Goal: Transaction & Acquisition: Download file/media

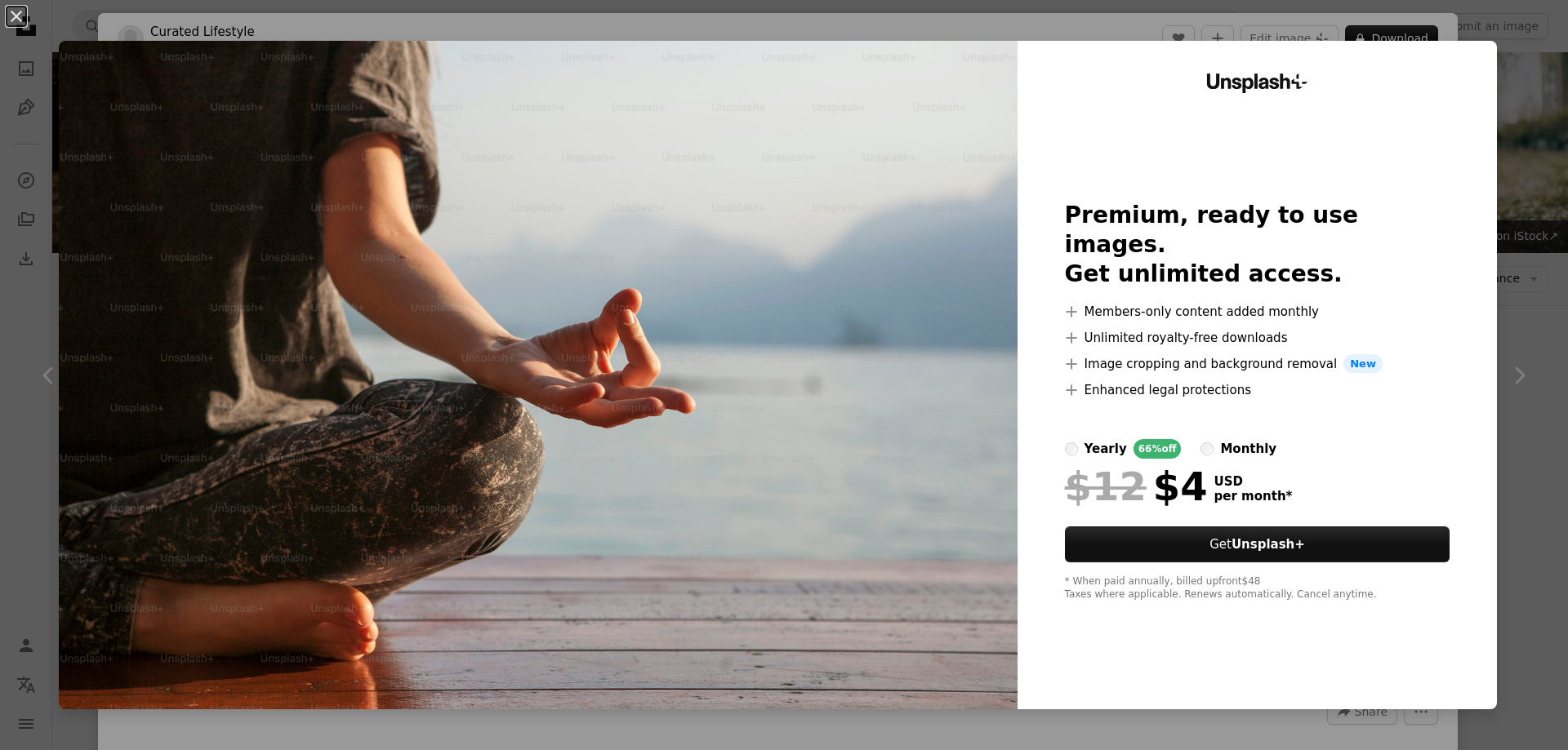
scroll to position [2939, 0]
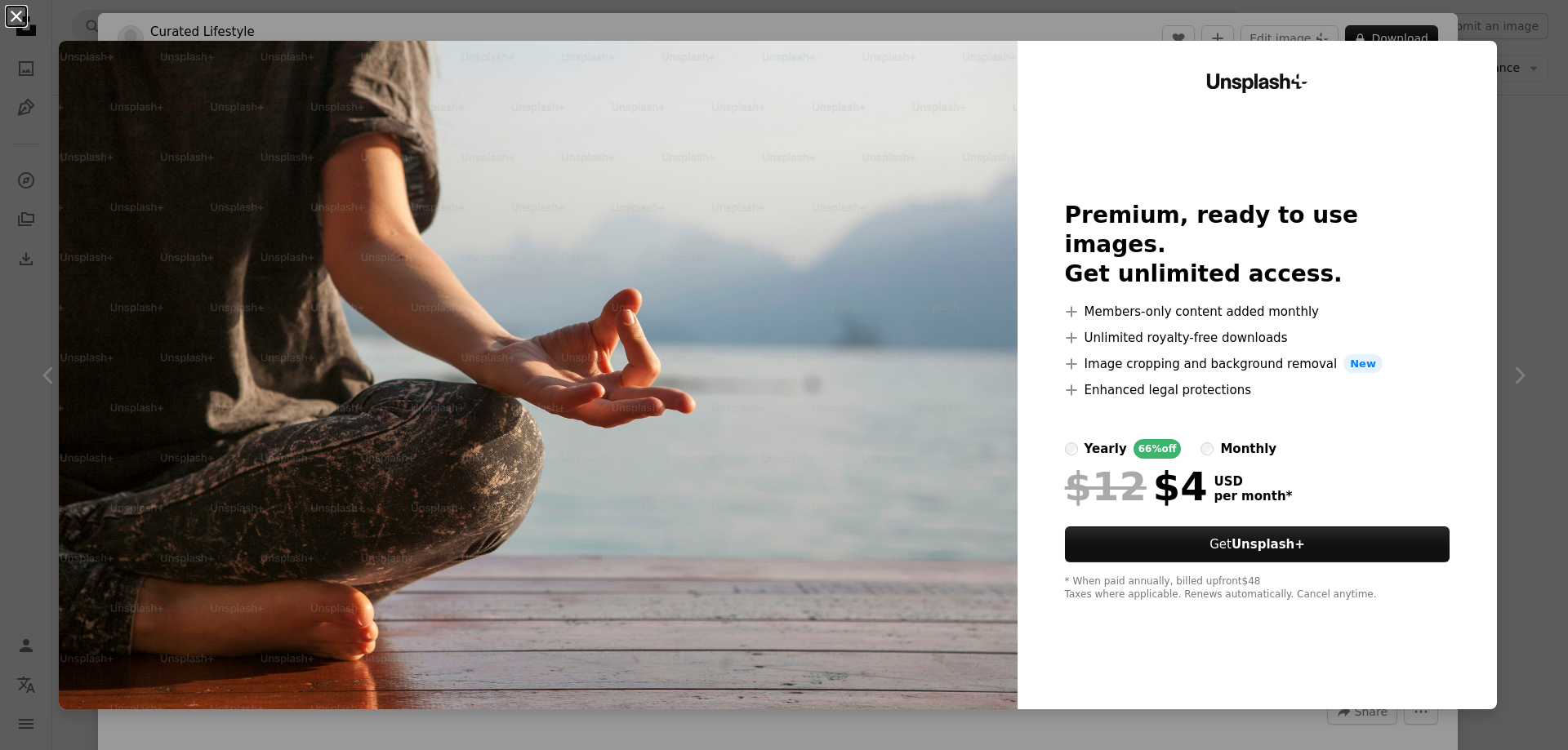
click at [19, 21] on button "An X shape" at bounding box center [17, 17] width 20 height 20
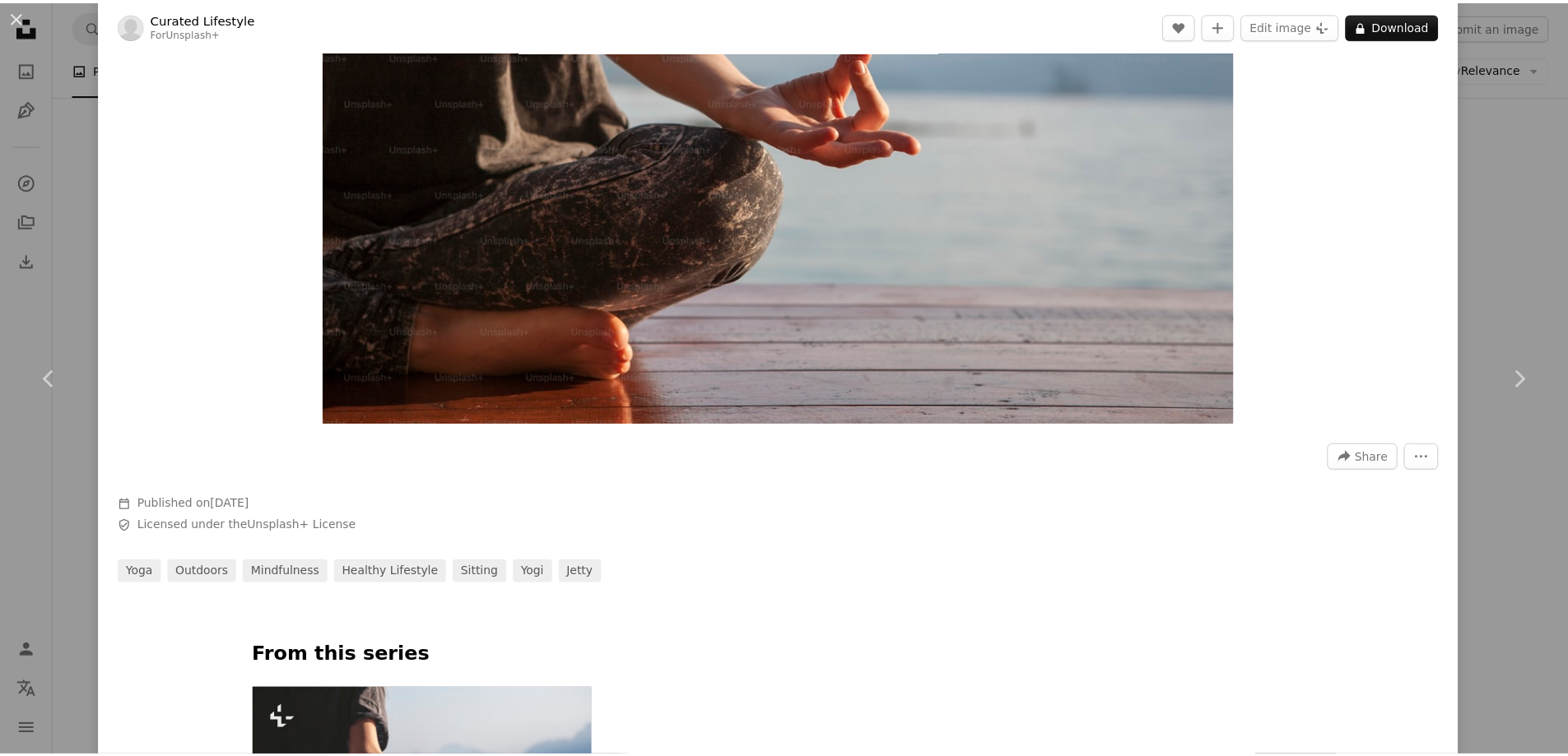
scroll to position [411, 0]
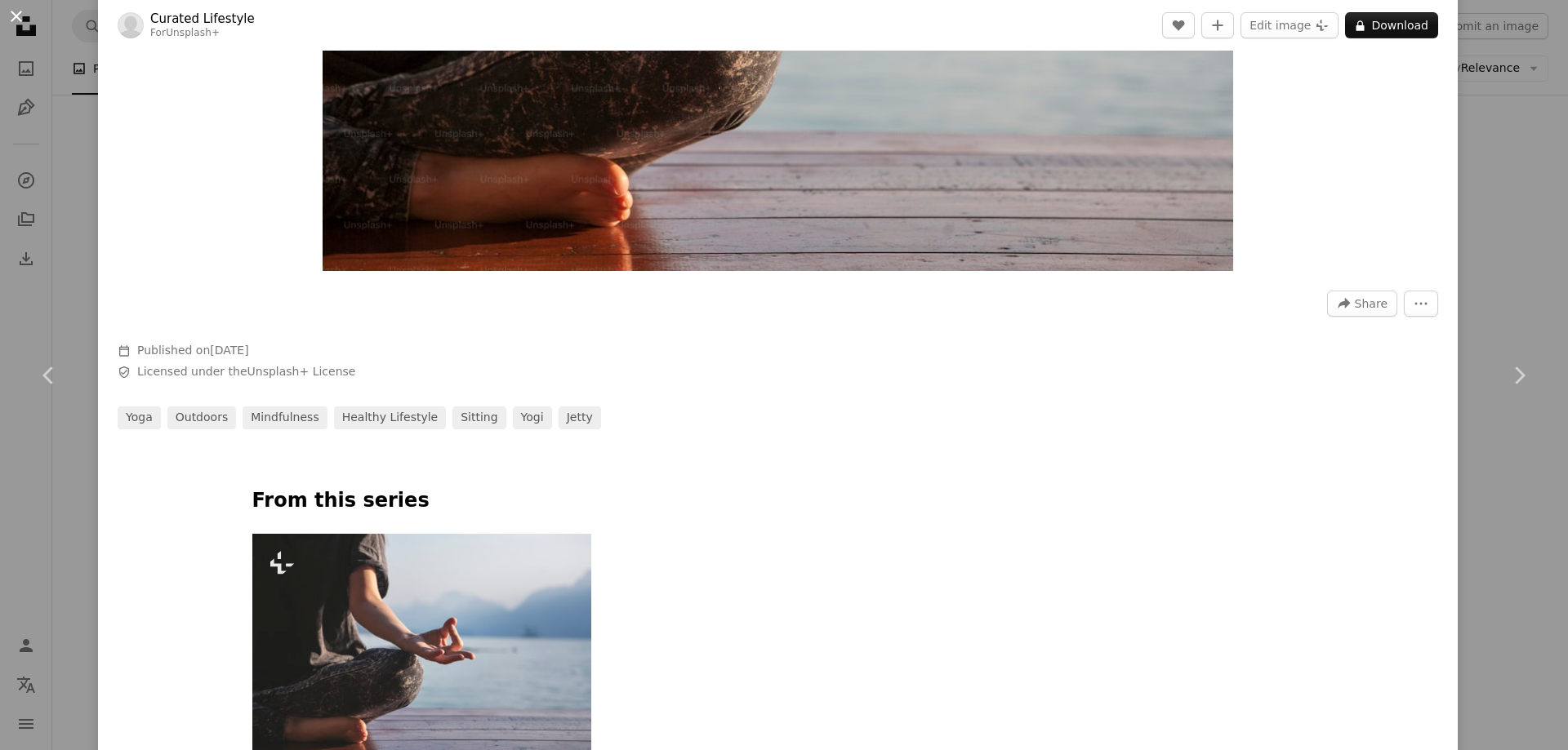
click at [21, 22] on button "An X shape" at bounding box center [17, 17] width 20 height 20
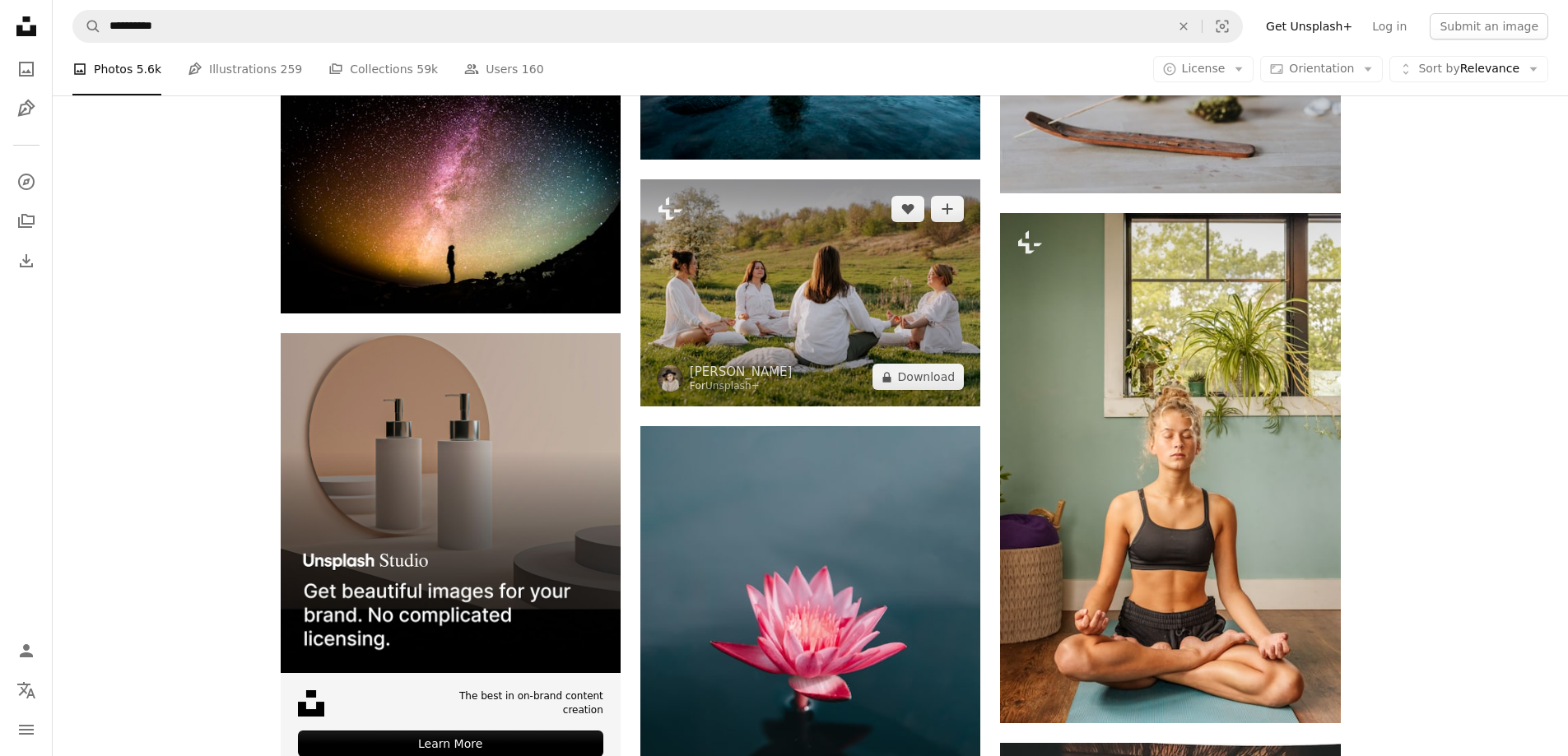
scroll to position [3703, 0]
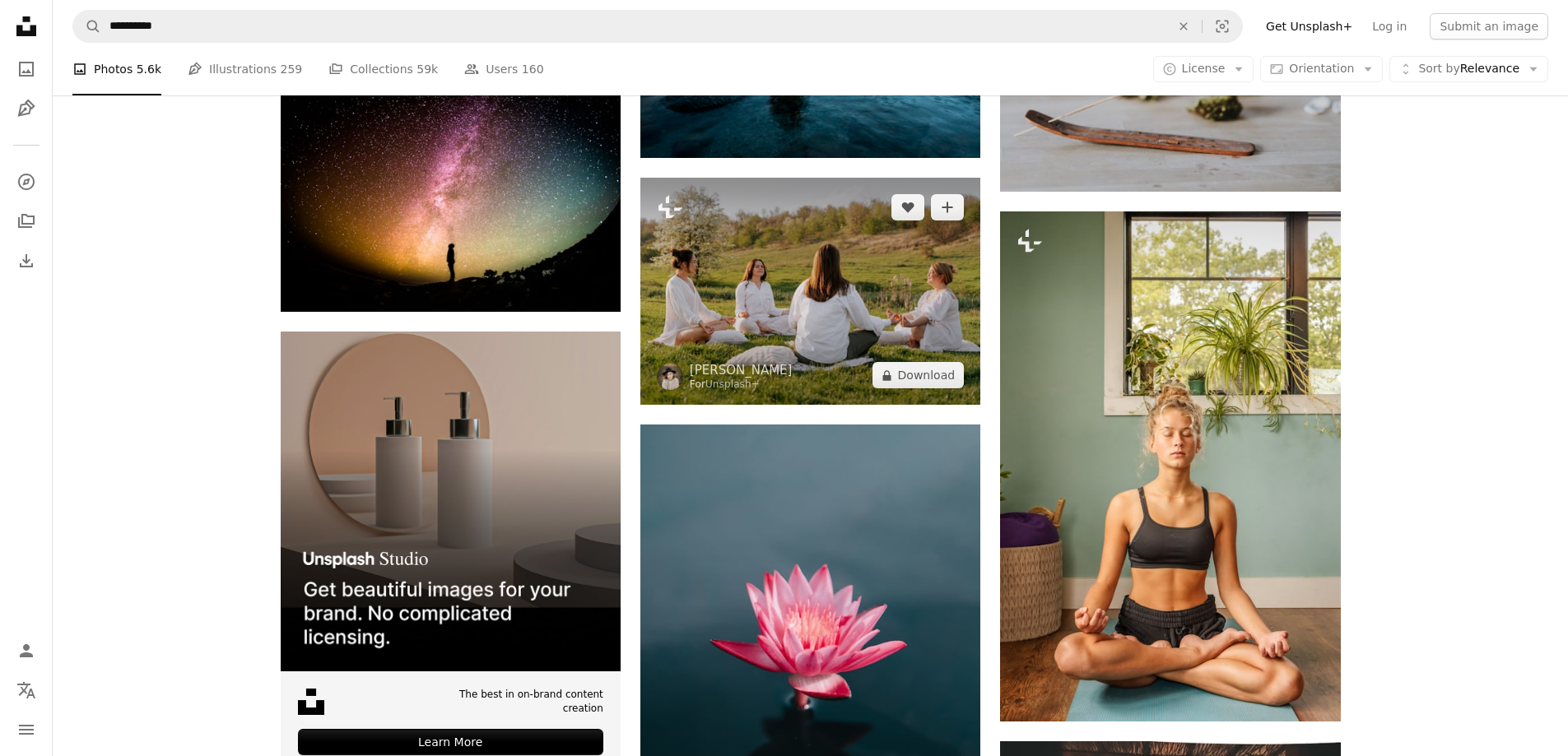
click at [826, 317] on img at bounding box center [809, 291] width 340 height 227
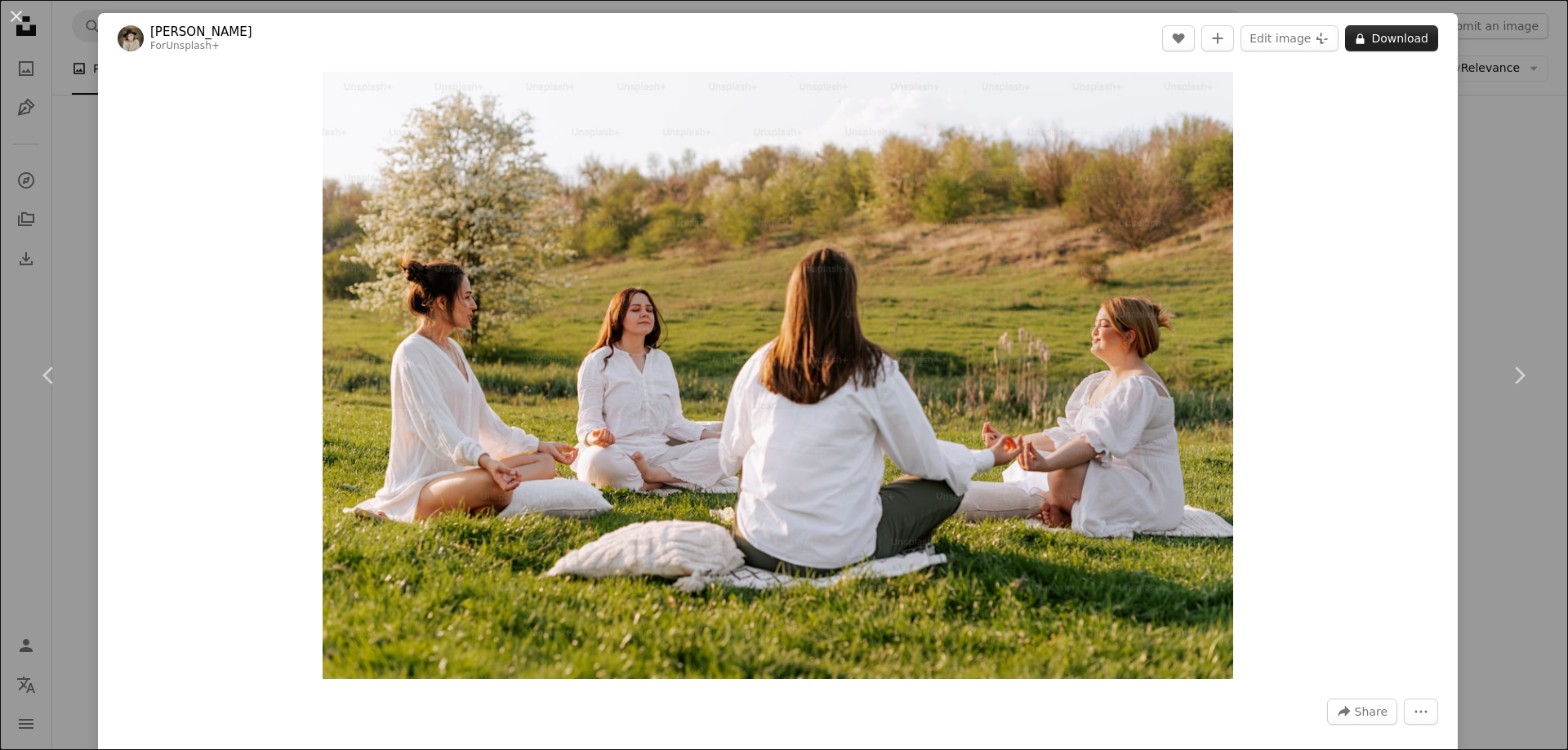
click at [1391, 37] on button "A lock Download" at bounding box center [1391, 38] width 93 height 26
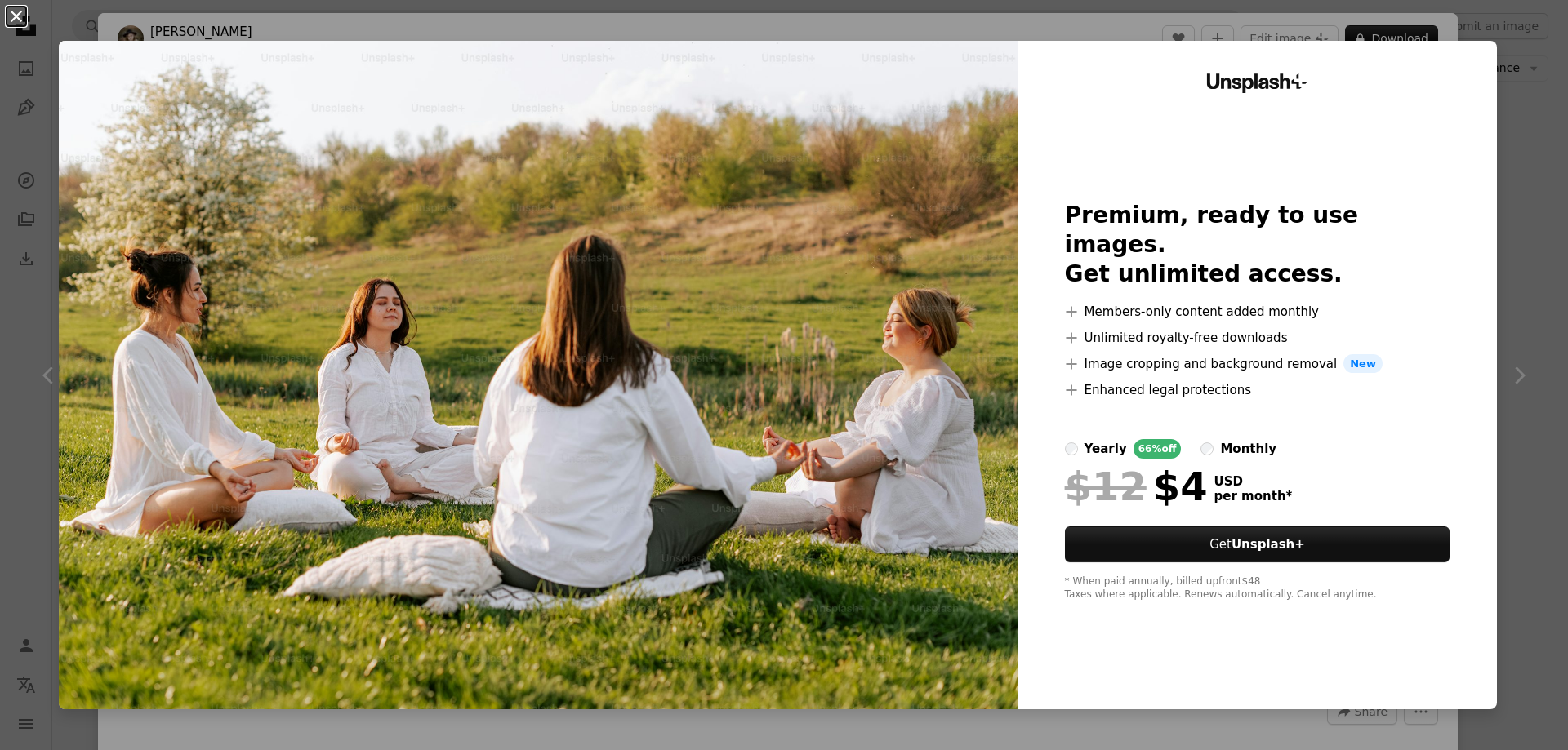
click at [20, 15] on button "An X shape" at bounding box center [17, 17] width 20 height 20
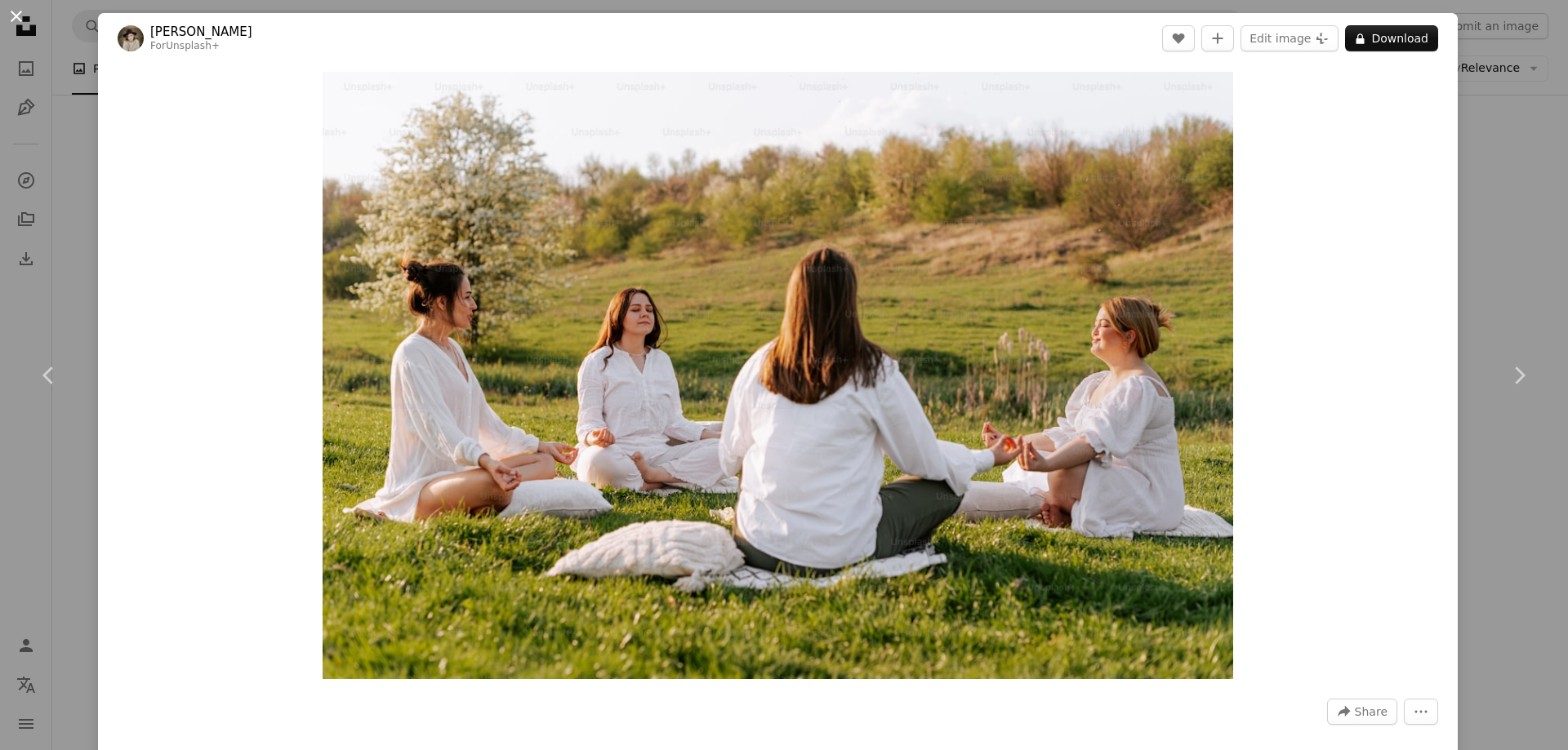
click at [15, 15] on button "An X shape" at bounding box center [17, 17] width 20 height 20
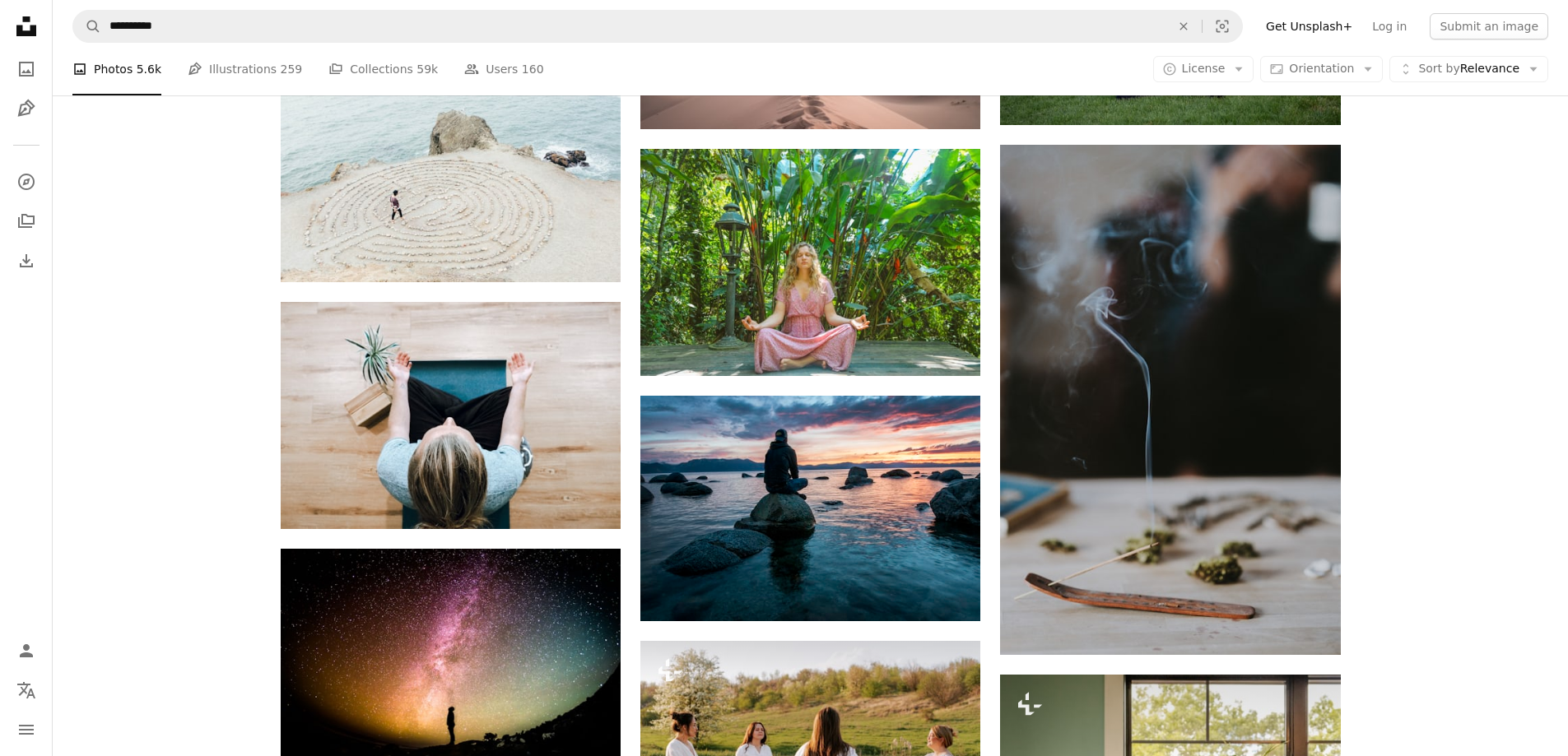
scroll to position [3456, 0]
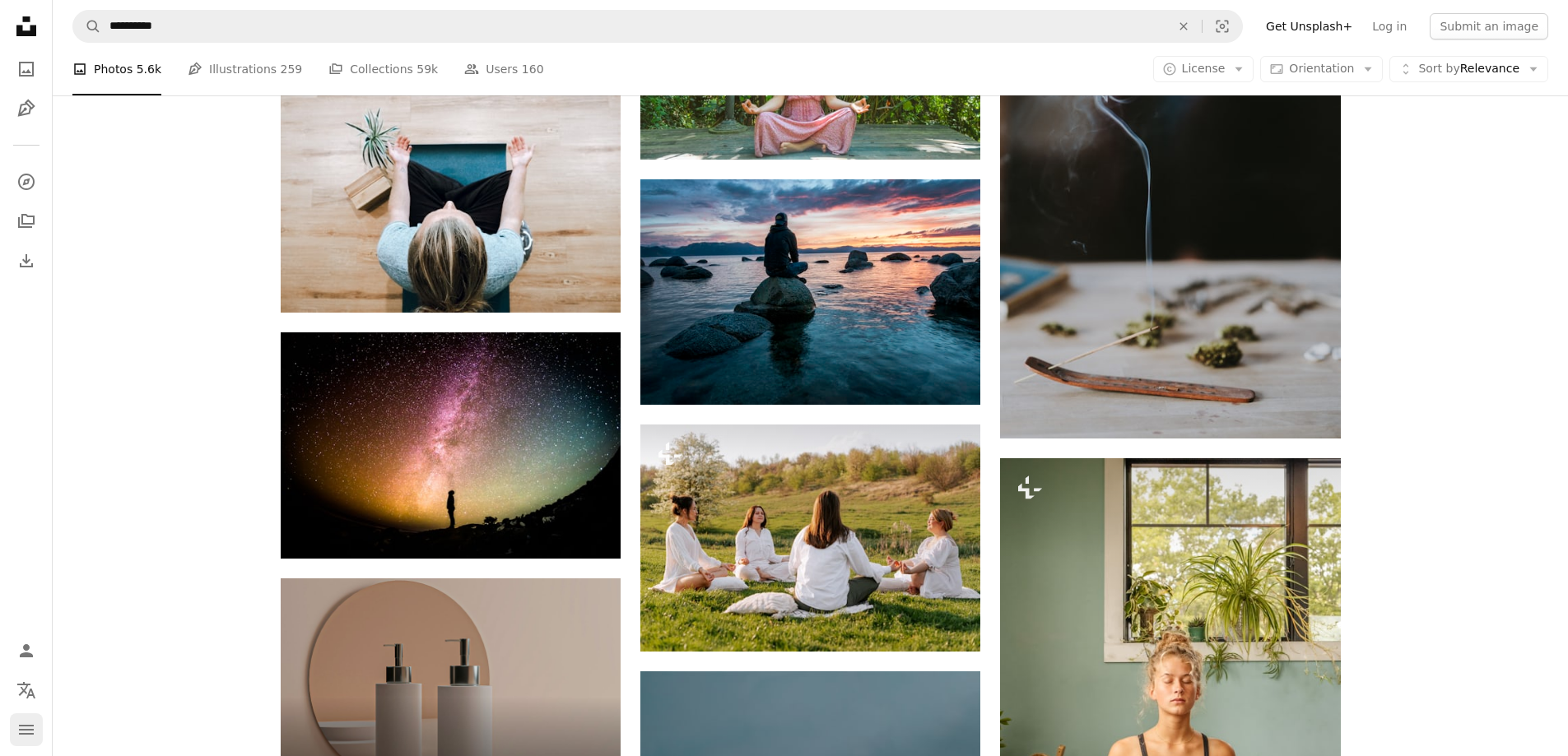
click at [24, 724] on icon "navigation menu" at bounding box center [27, 730] width 20 height 20
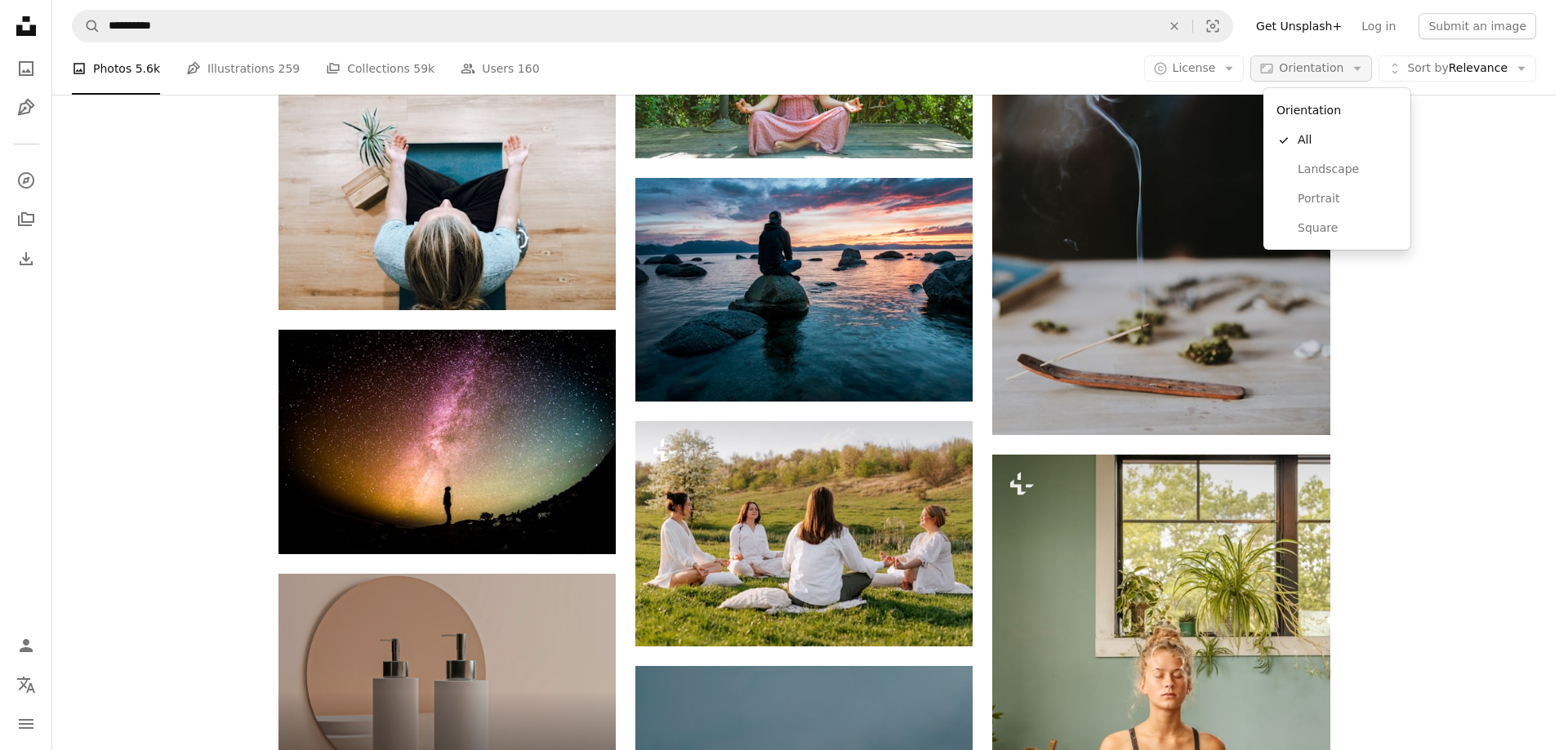
click at [1338, 72] on span "Orientation" at bounding box center [1311, 67] width 64 height 13
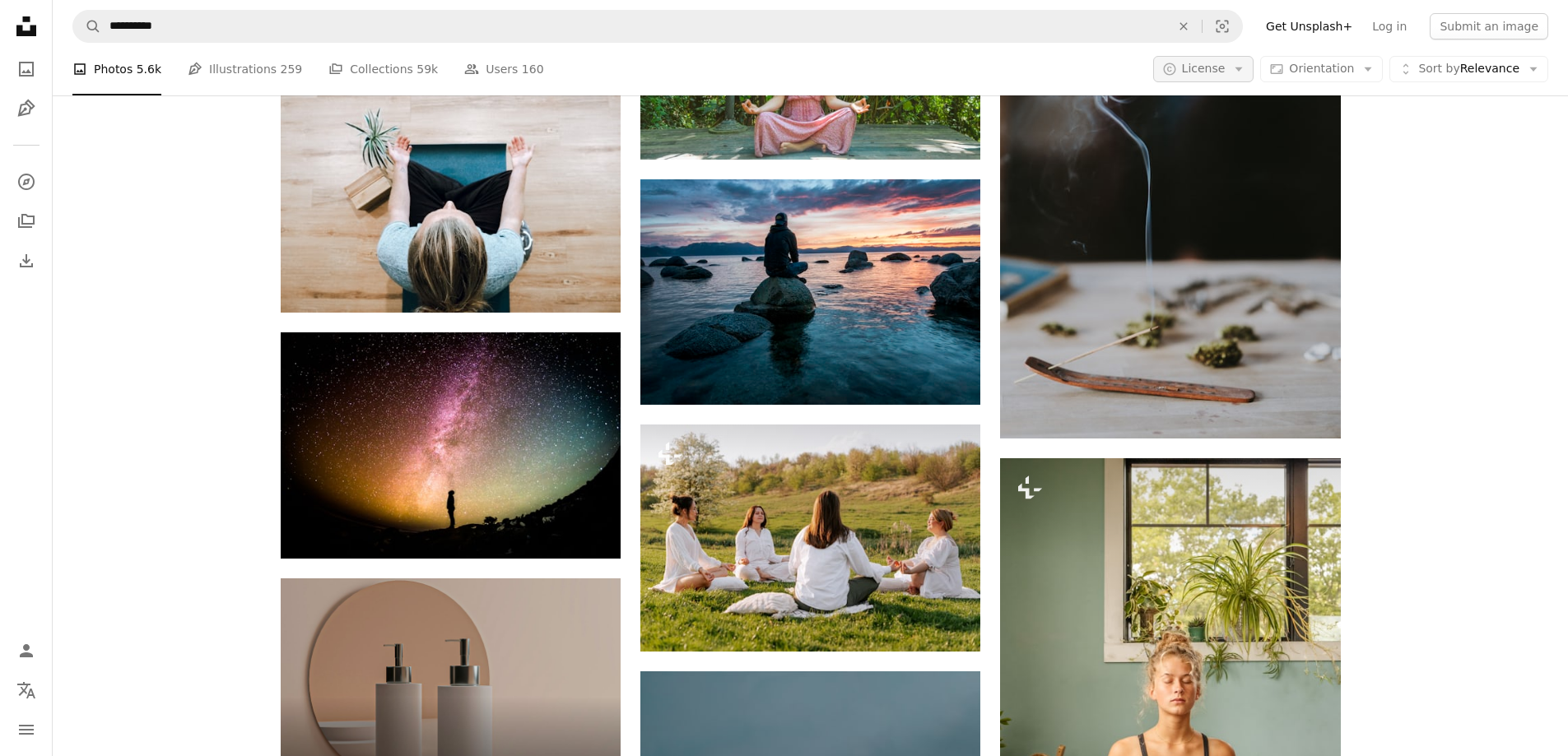
scroll to position [0, 0]
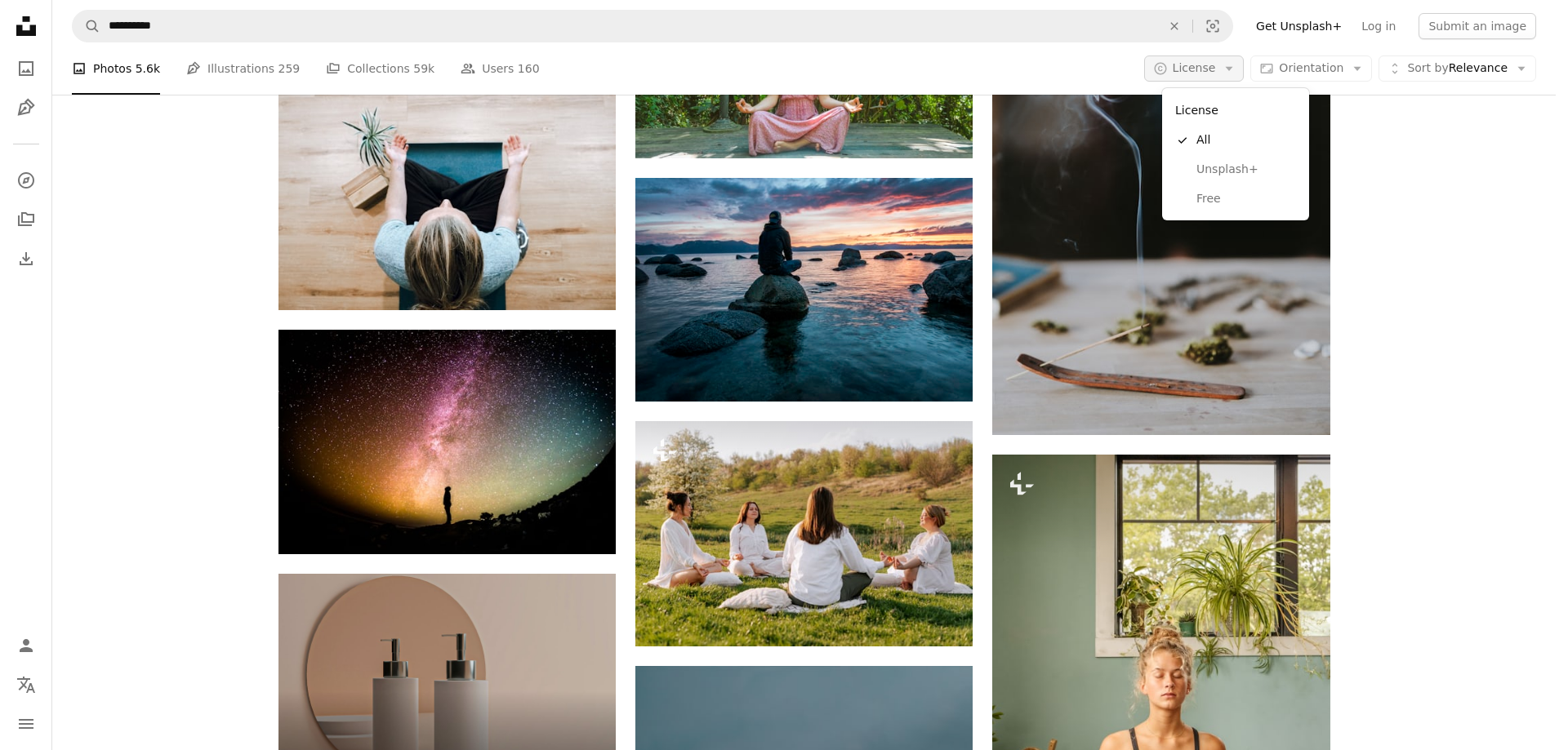
click at [1237, 72] on icon "Arrow down" at bounding box center [1229, 68] width 15 height 15
click at [1205, 207] on link "Free" at bounding box center [1235, 199] width 134 height 29
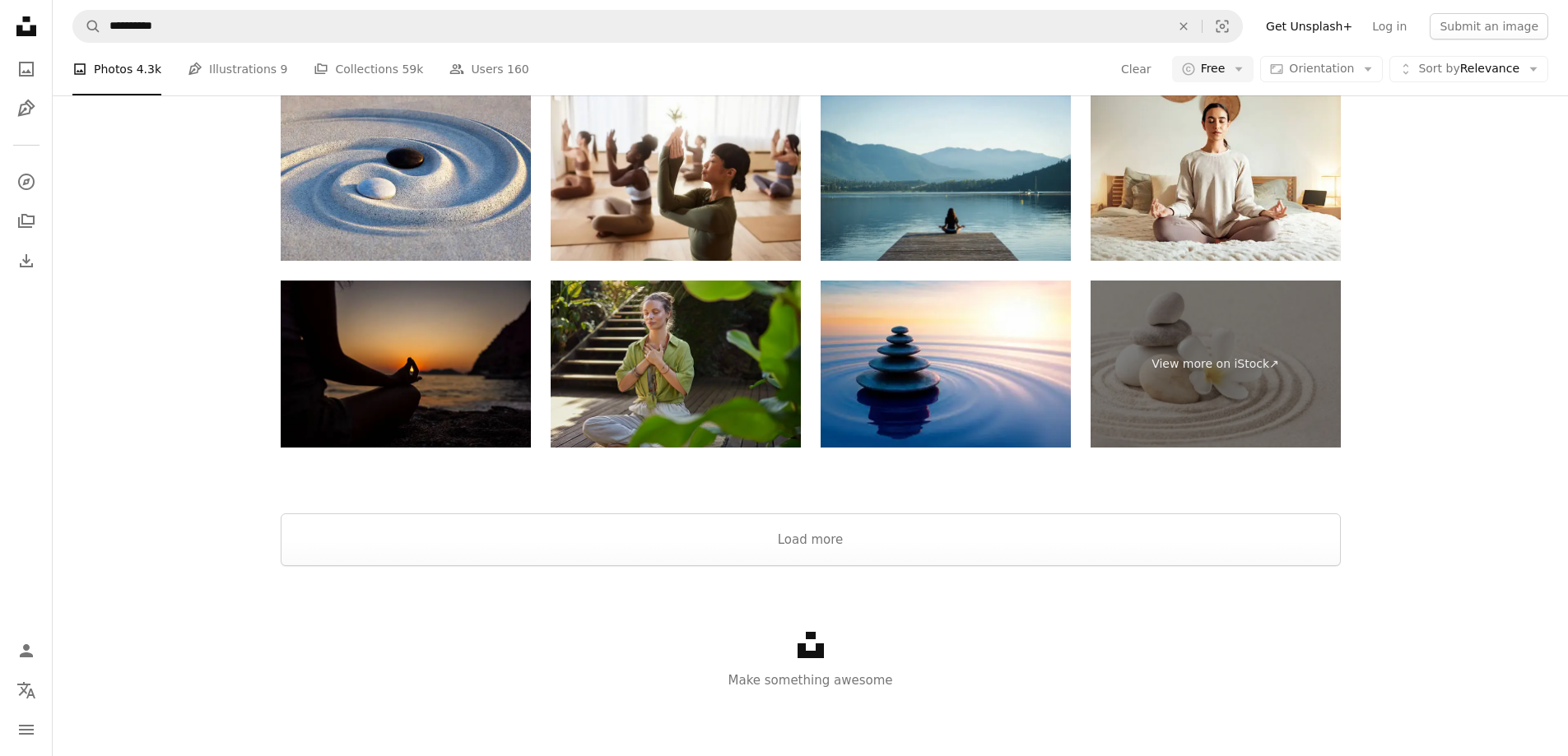
scroll to position [2963, 0]
click at [673, 376] on img at bounding box center [675, 364] width 250 height 167
click at [821, 566] on button "Load more" at bounding box center [810, 540] width 1060 height 53
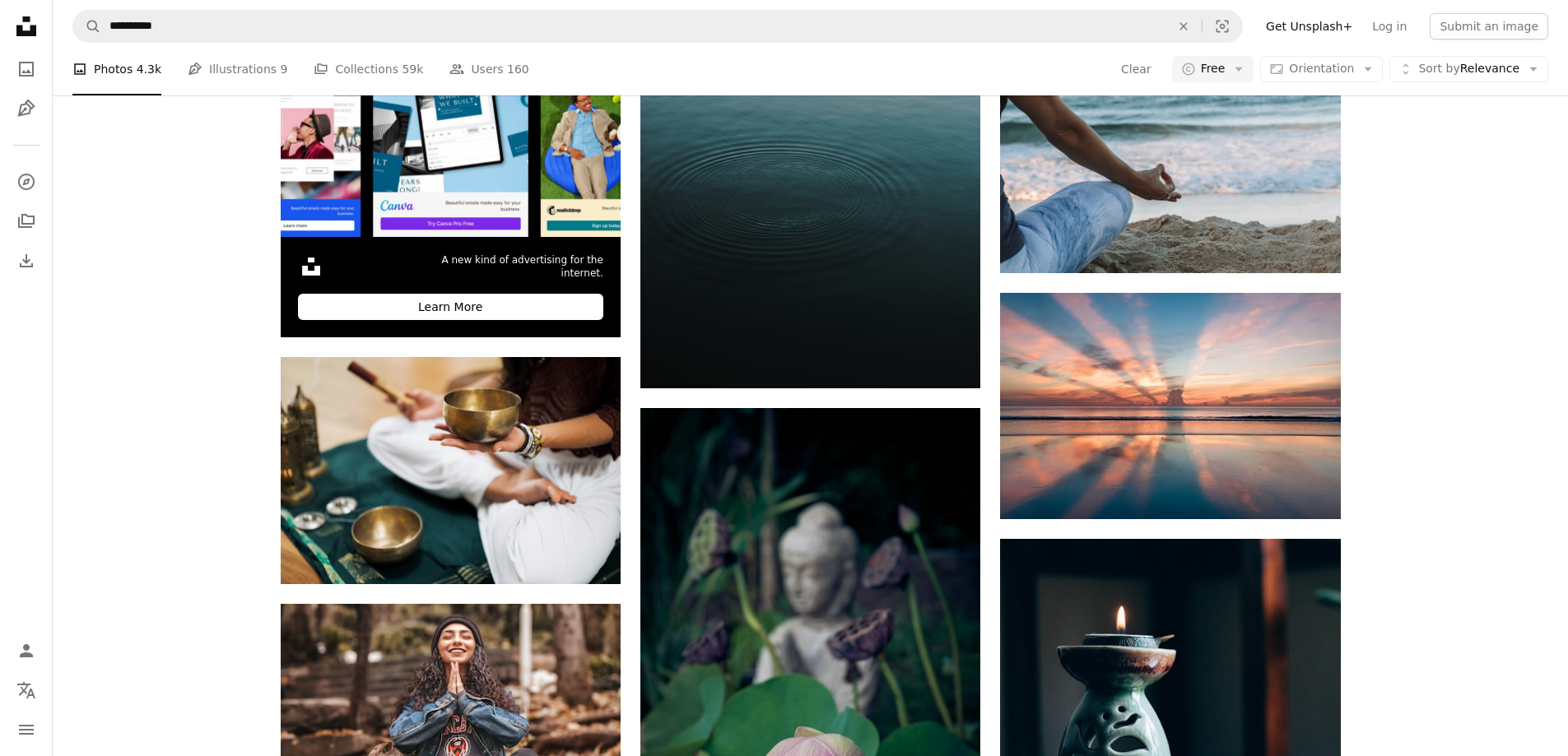
scroll to position [8970, 0]
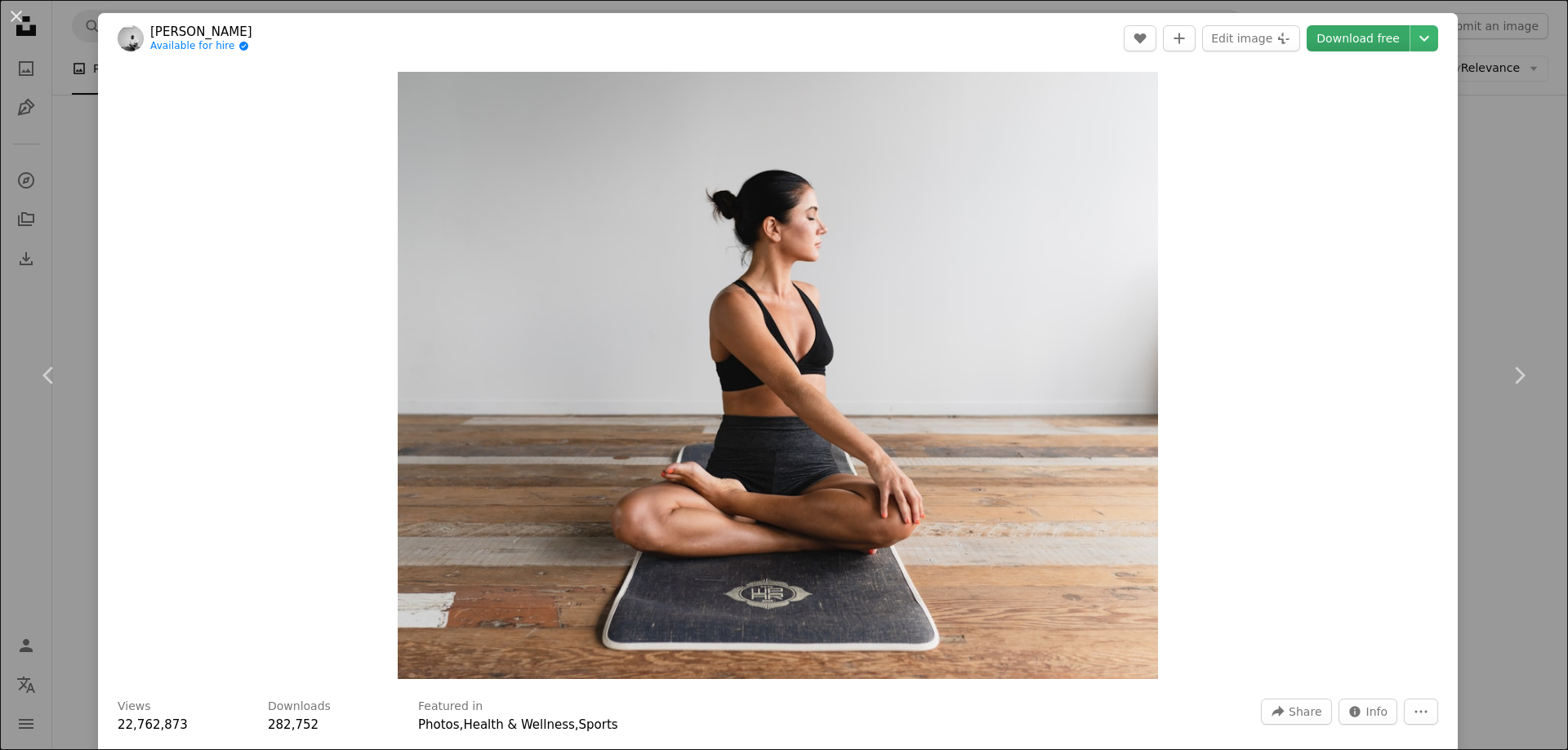
click at [1356, 41] on link "Download free" at bounding box center [1358, 38] width 103 height 26
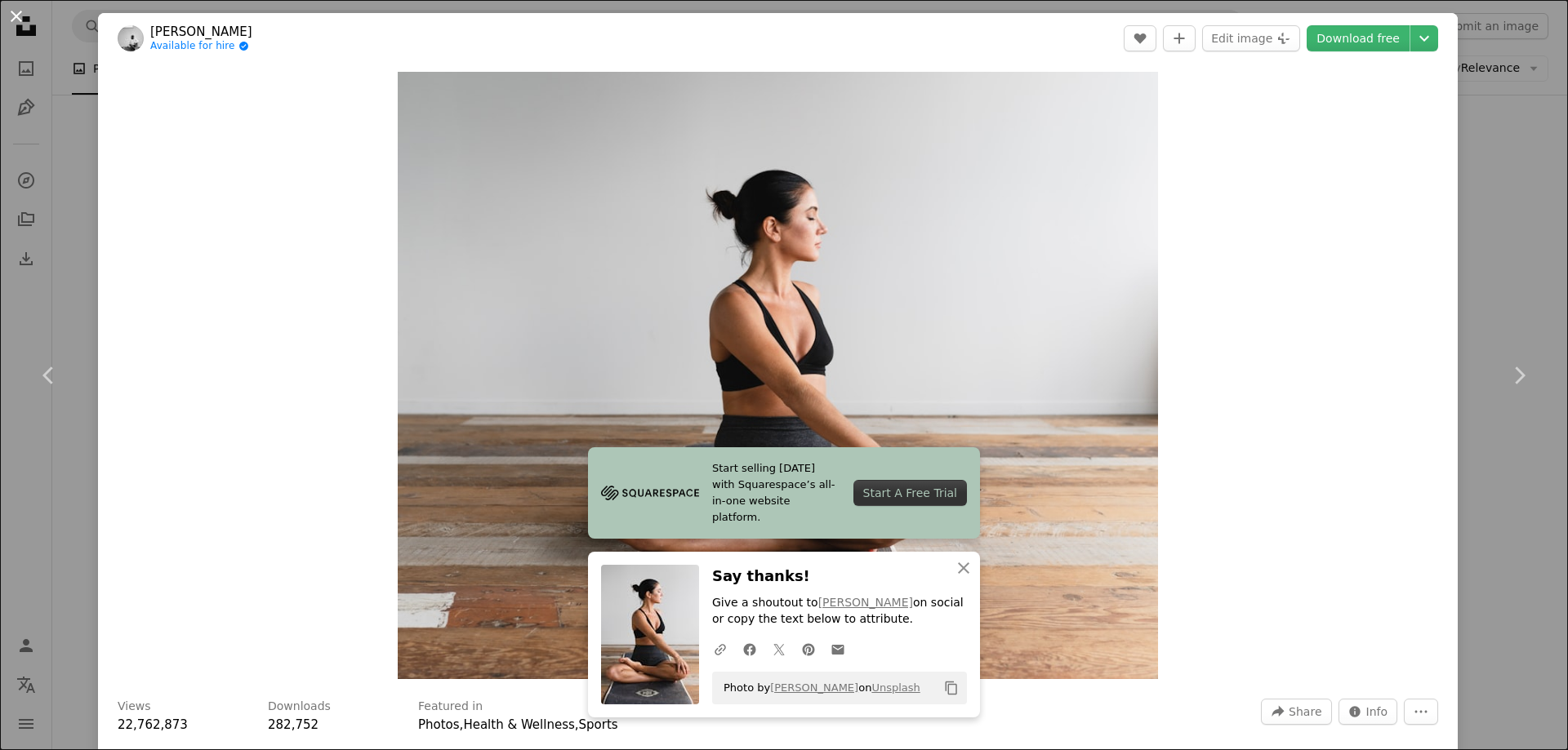
click at [21, 18] on button "An X shape" at bounding box center [17, 17] width 20 height 20
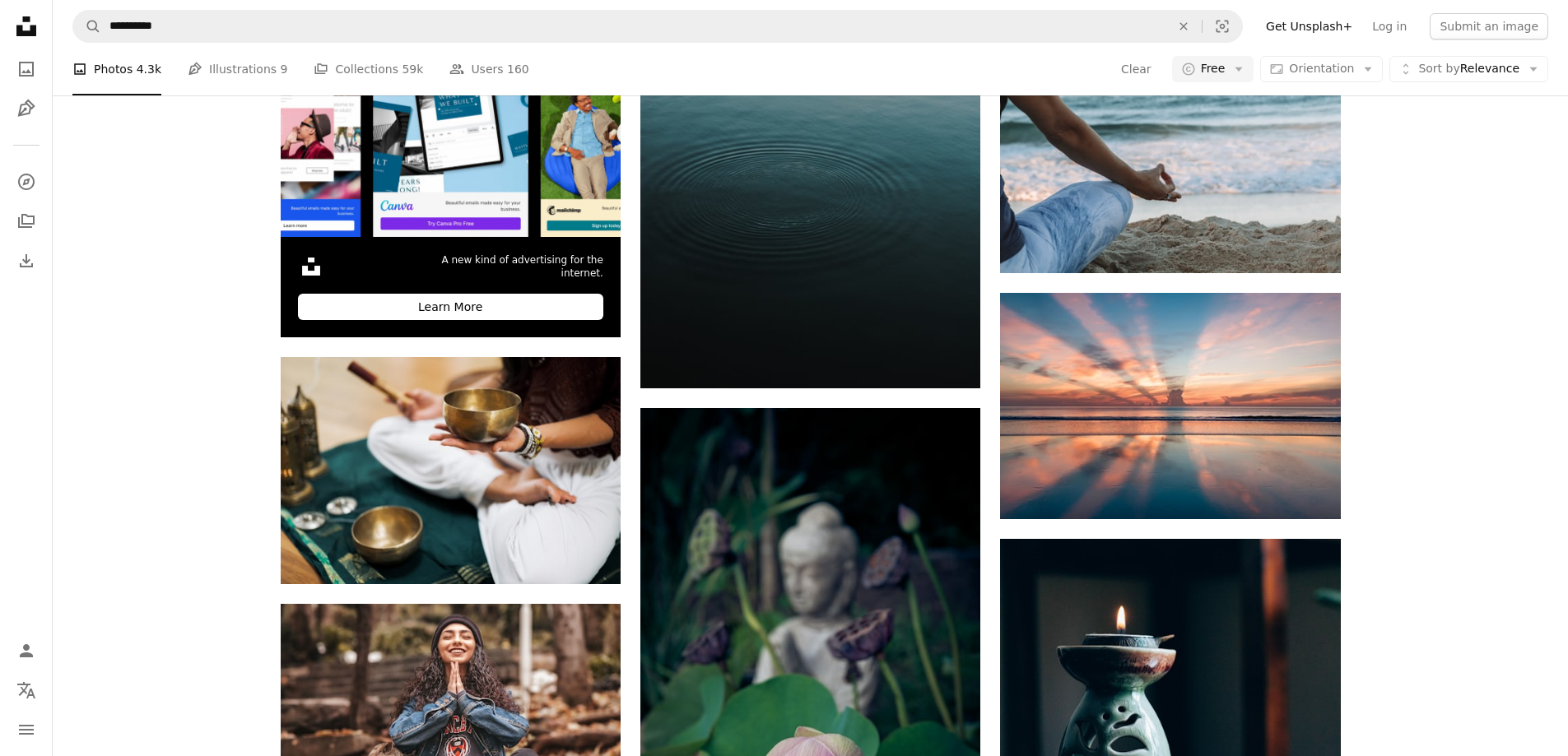
scroll to position [11686, 0]
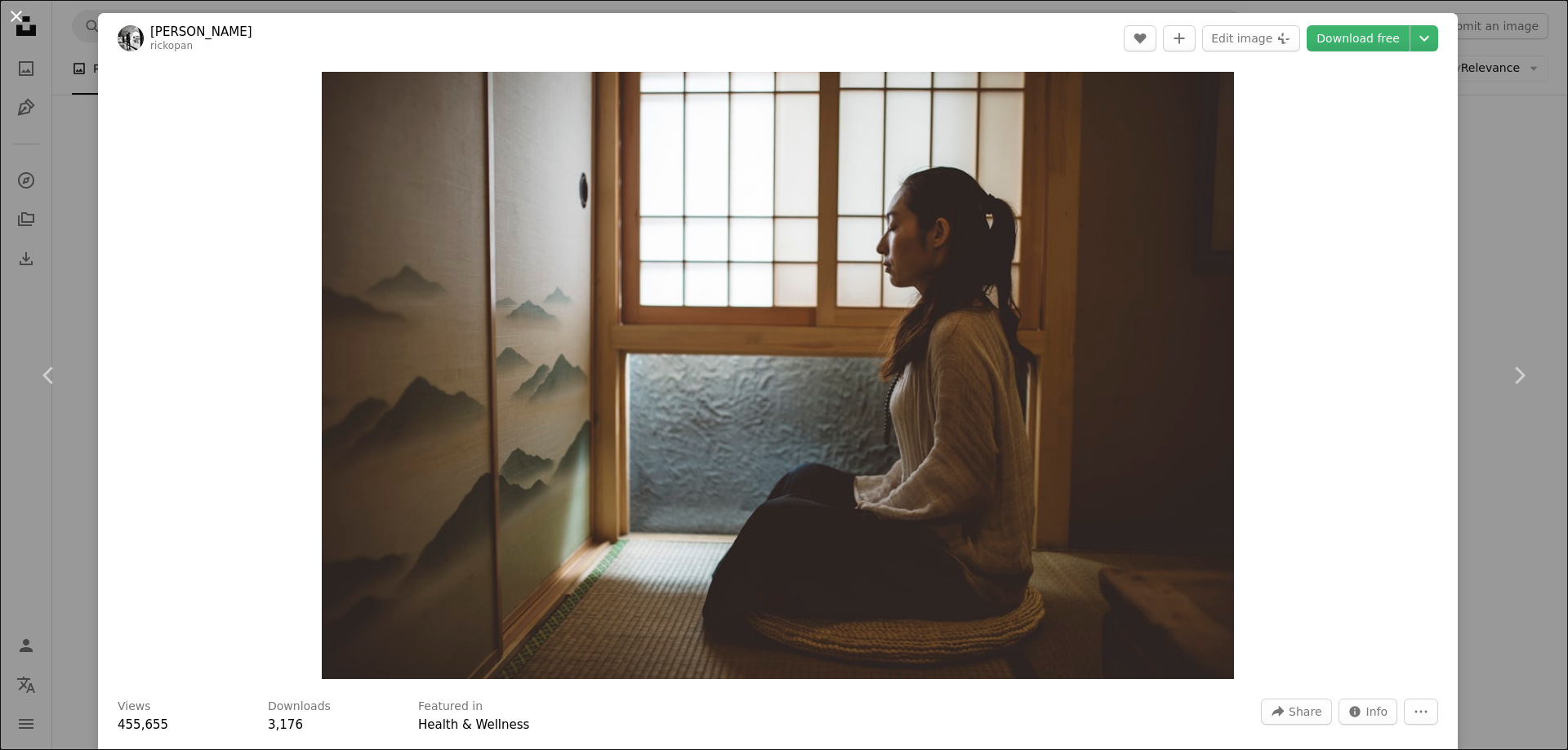
click at [20, 18] on button "An X shape" at bounding box center [17, 17] width 20 height 20
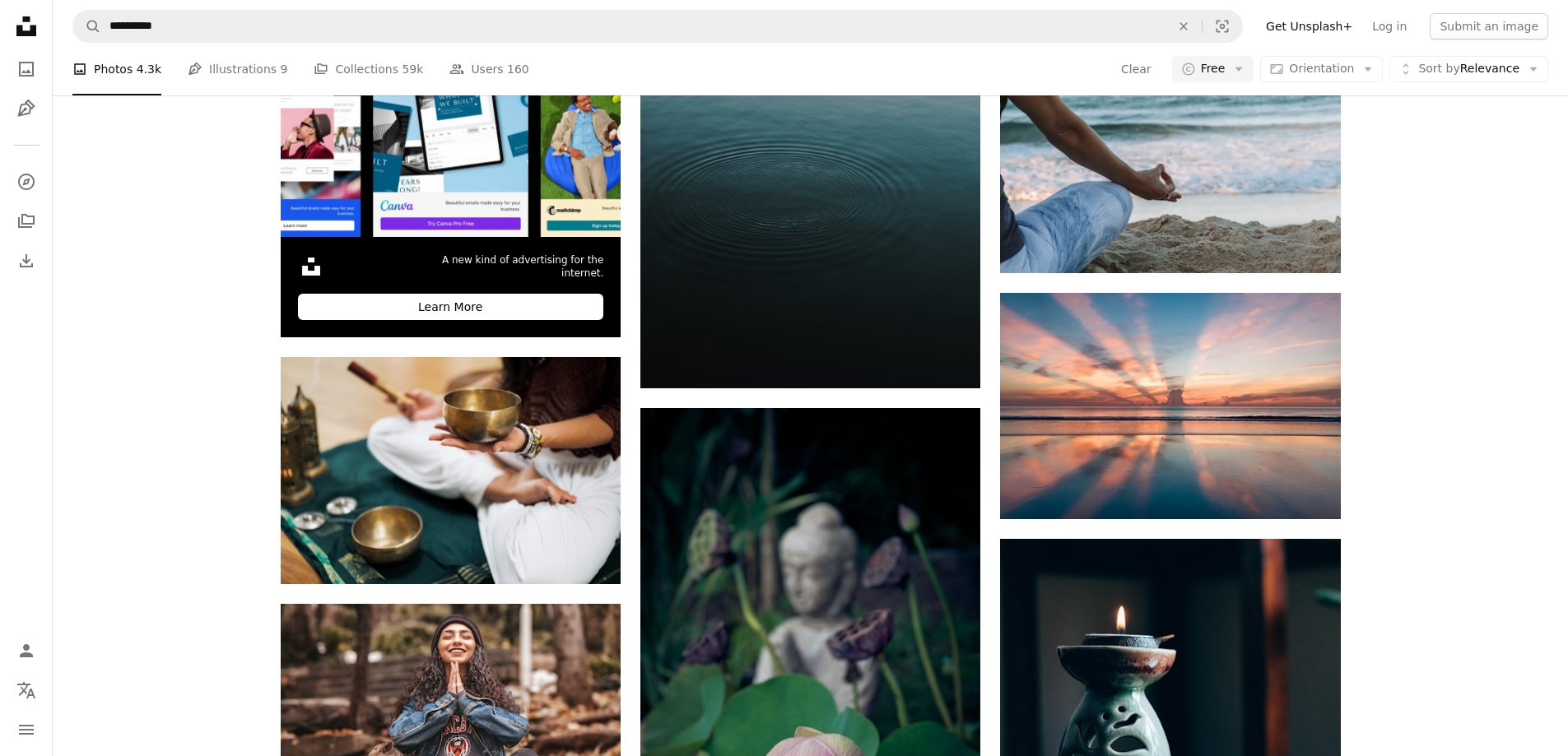
scroll to position [12097, 0]
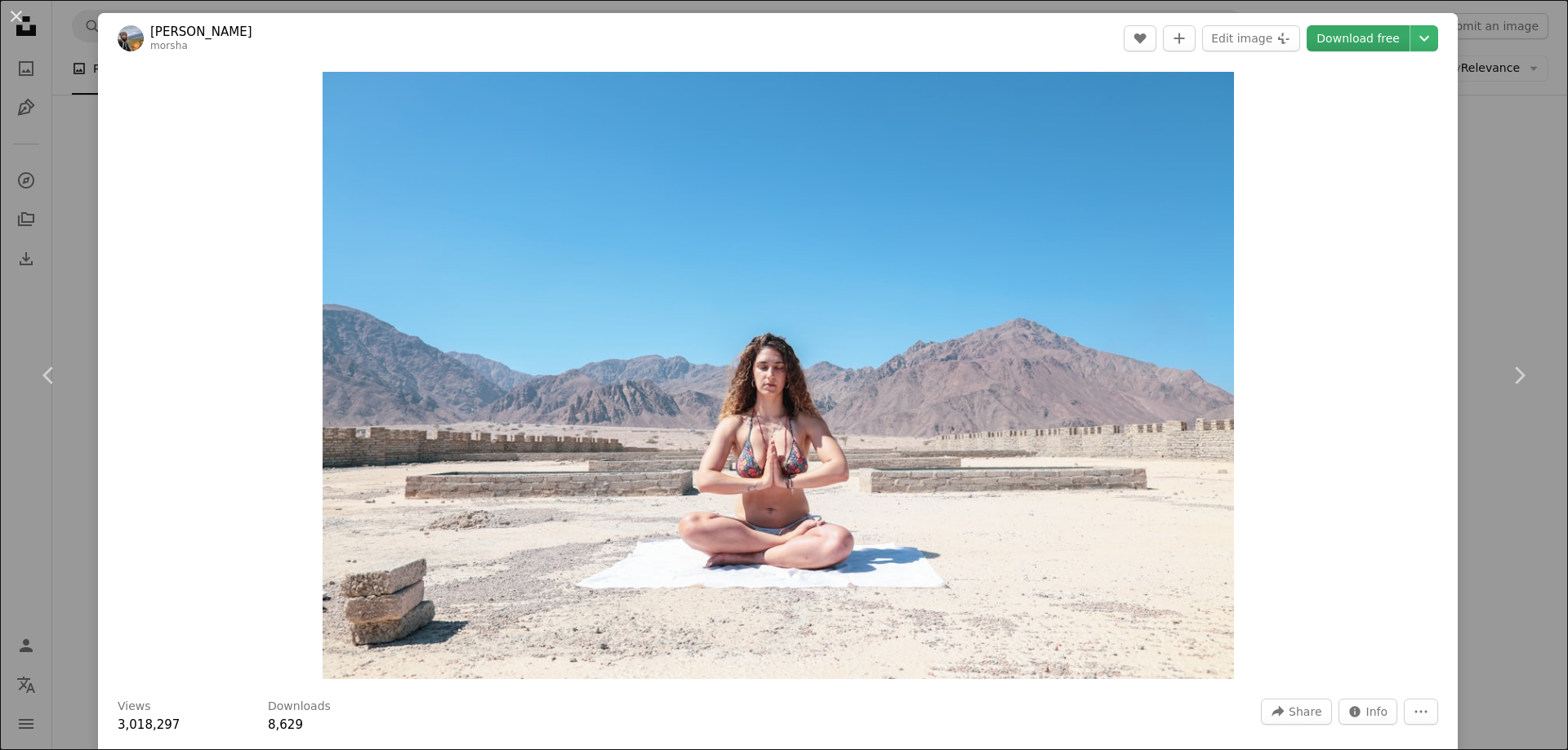
click at [1371, 46] on link "Download free" at bounding box center [1358, 38] width 103 height 26
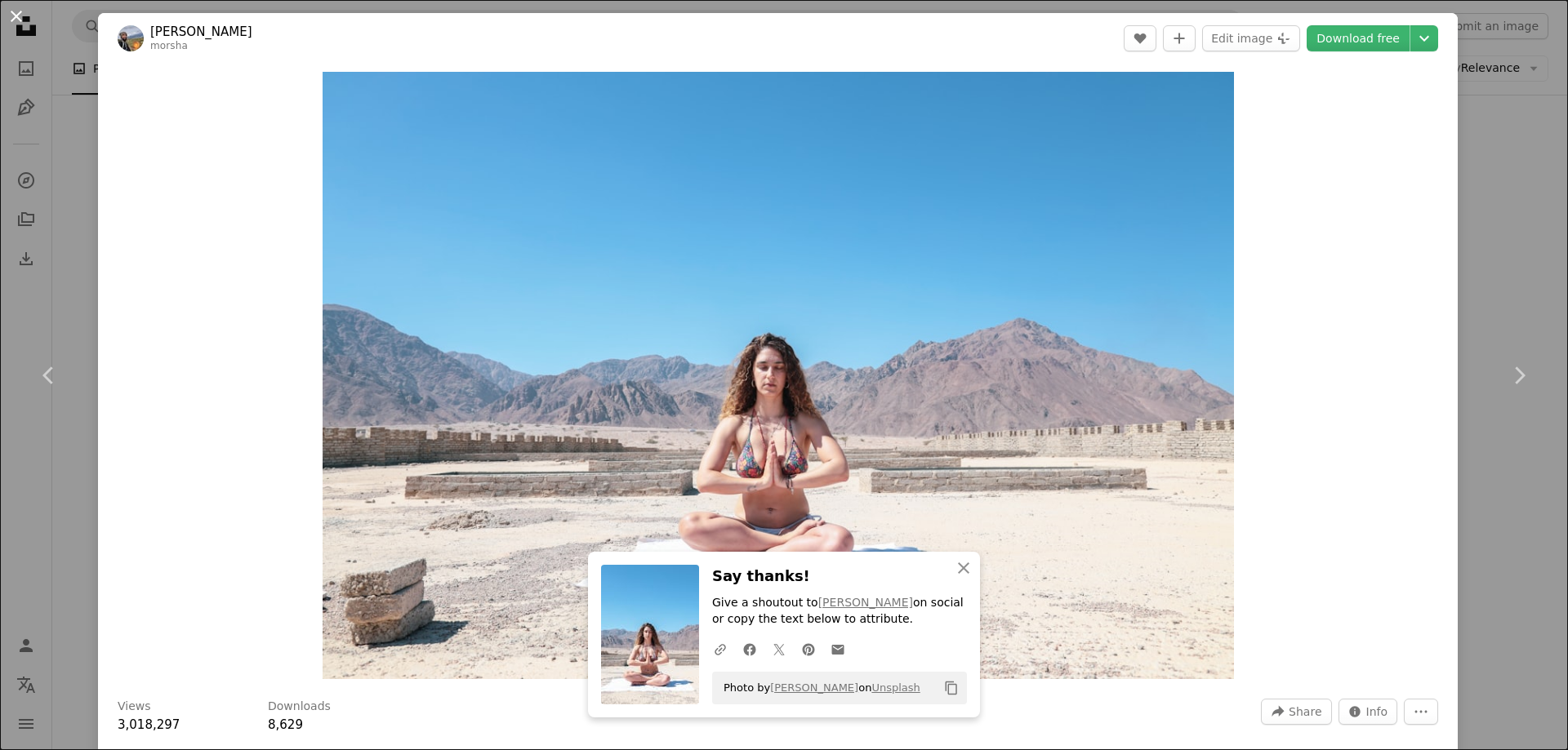
click at [19, 17] on button "An X shape" at bounding box center [17, 17] width 20 height 20
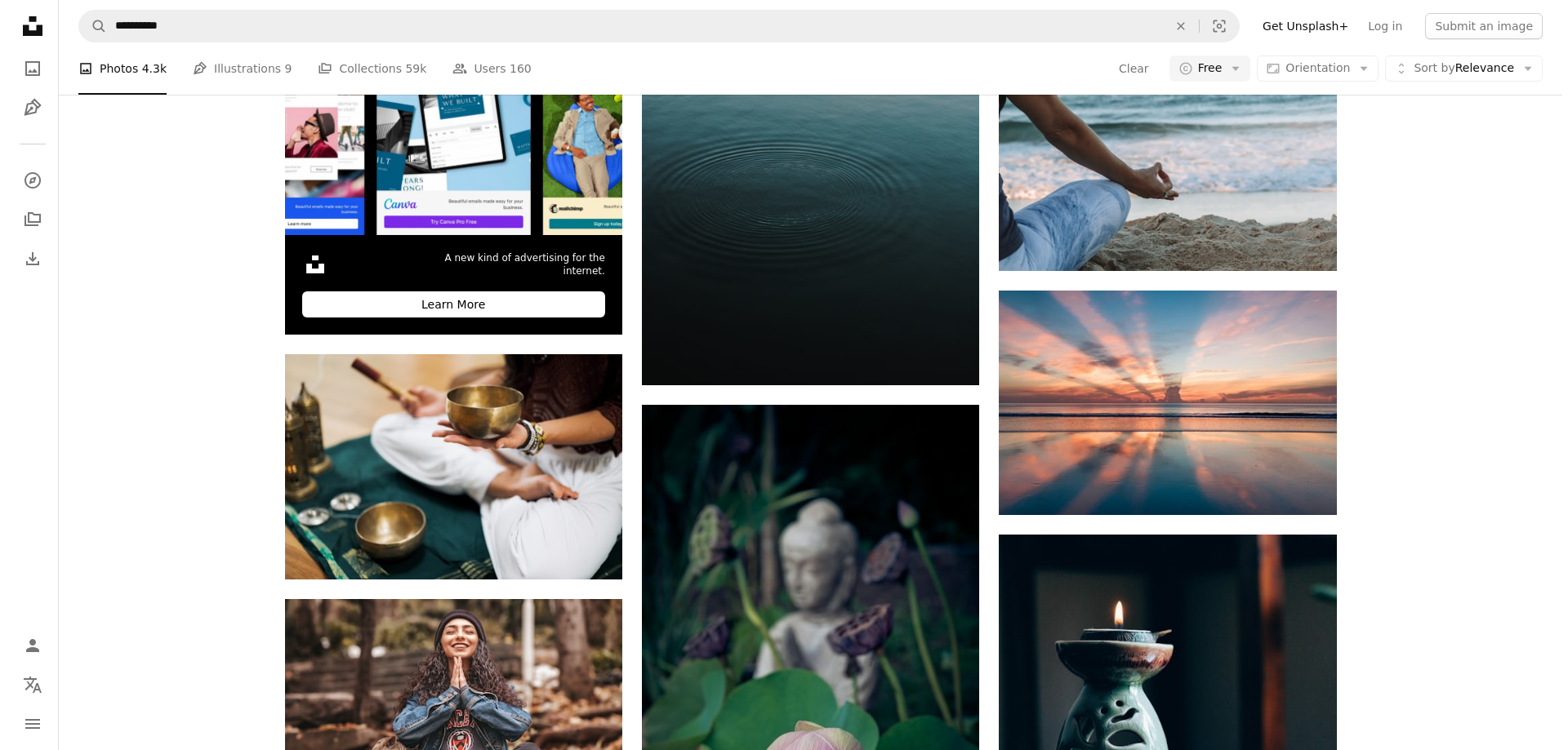
scroll to position [18369, 0]
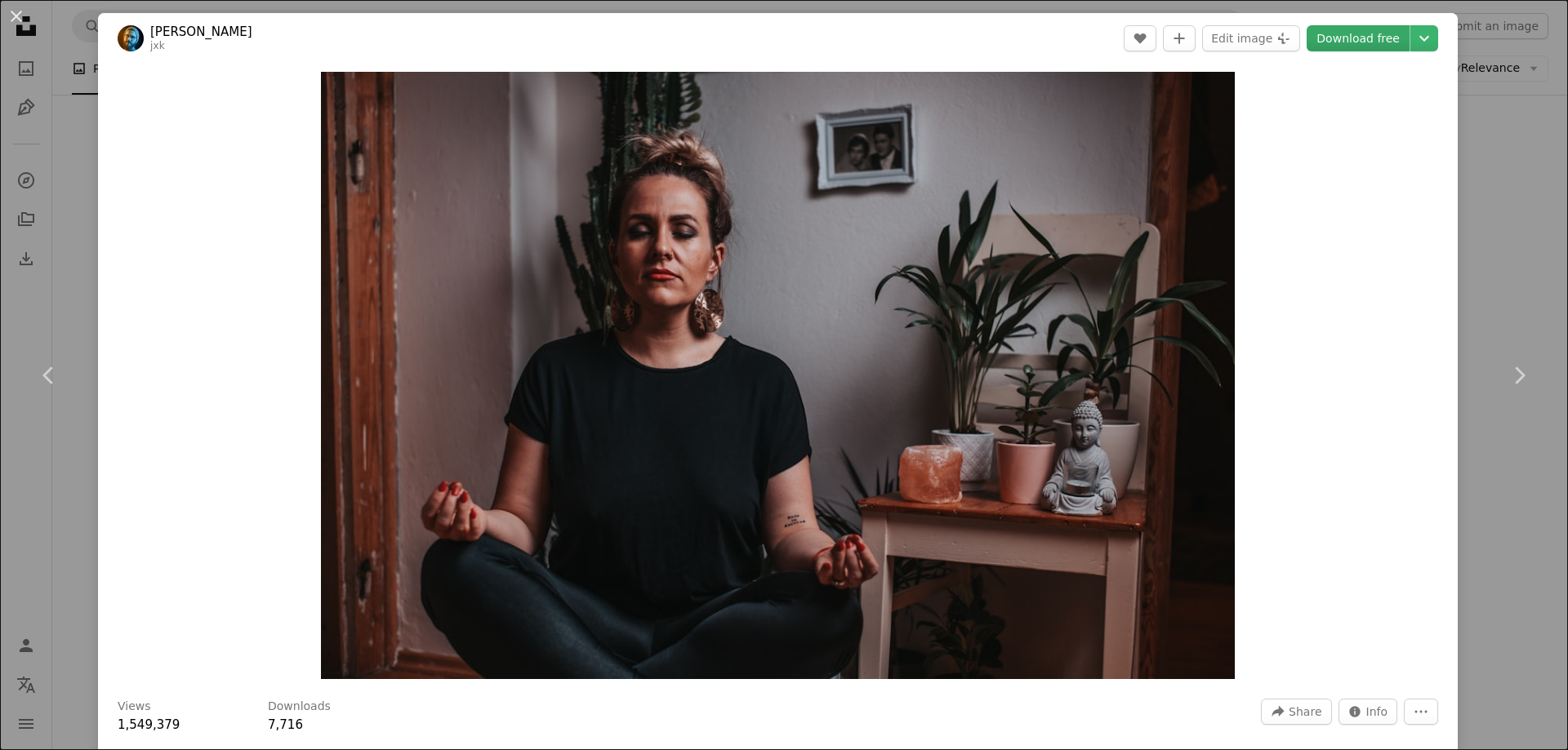
click at [1361, 38] on link "Download free" at bounding box center [1358, 38] width 103 height 26
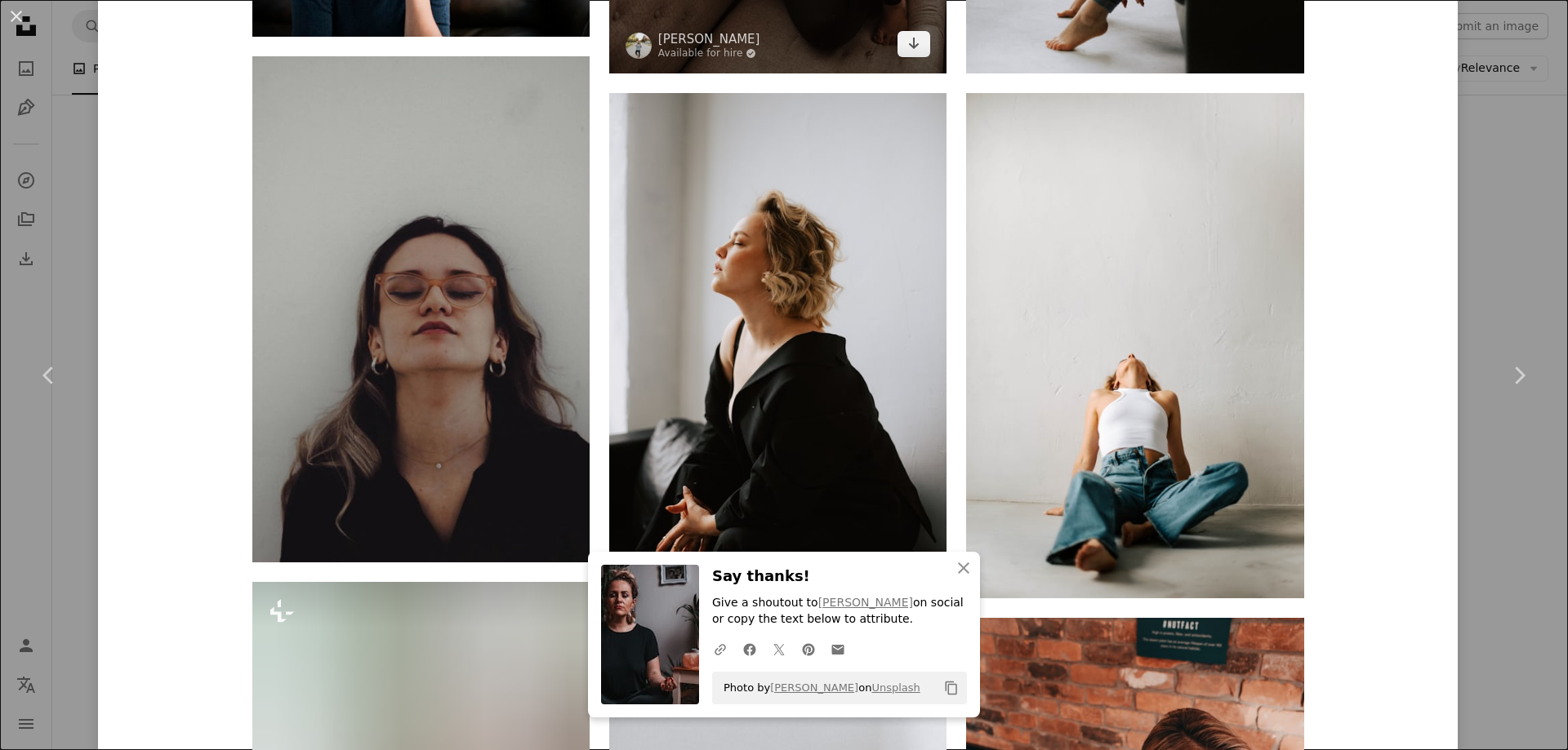
scroll to position [1715, 0]
